Goal: Navigation & Orientation: Find specific page/section

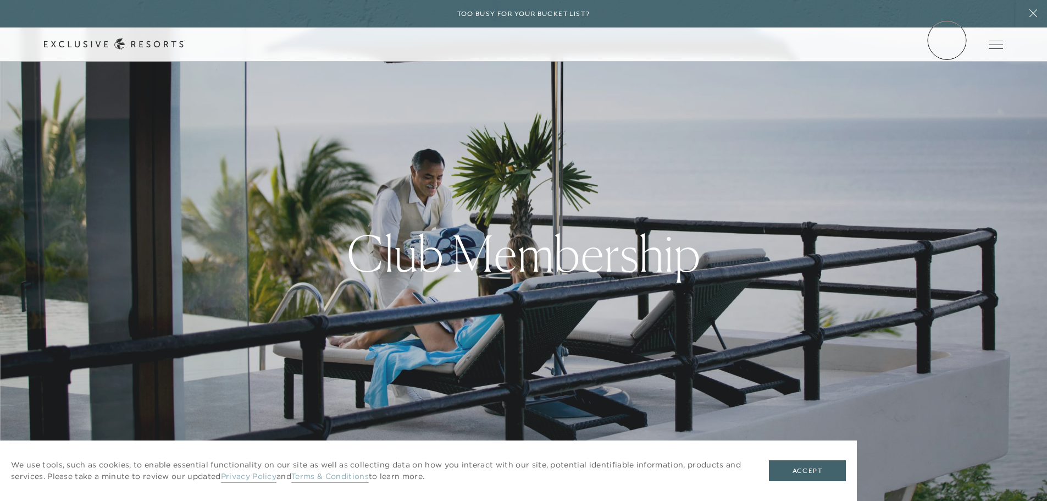
click at [0, 0] on link "Member Login" at bounding box center [0, 0] width 0 height 0
click at [0, 0] on icon at bounding box center [0, 0] width 0 height 0
click at [0, 0] on link "Member Login" at bounding box center [0, 0] width 0 height 0
